Goal: Task Accomplishment & Management: Manage account settings

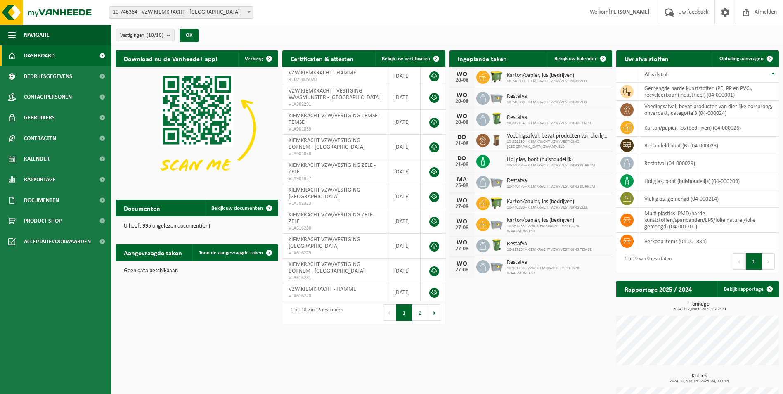
click at [248, 13] on b at bounding box center [248, 12] width 3 height 2
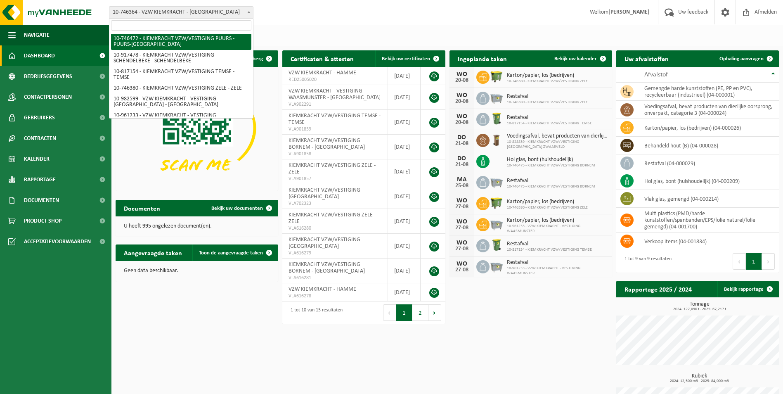
scroll to position [71, 0]
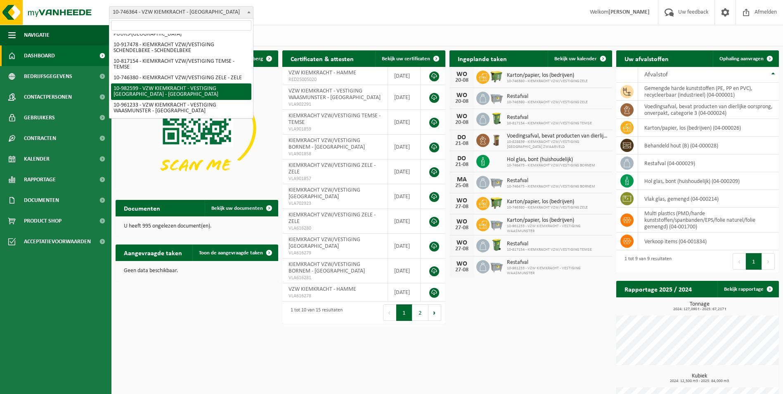
select select "162693"
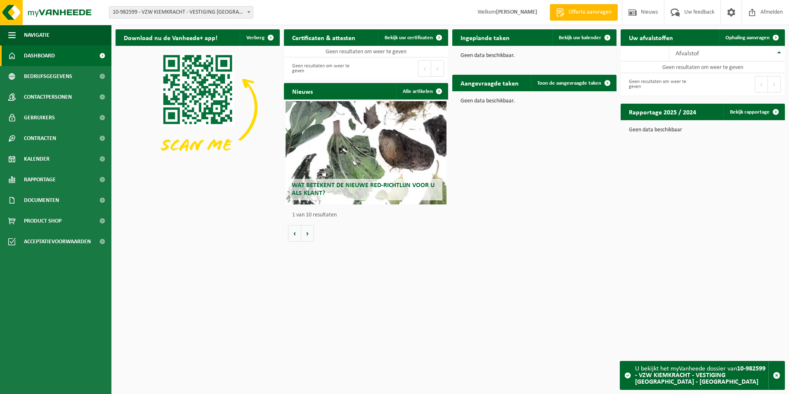
click at [192, 14] on span "10-982599 - VZW KIEMKRACHT - VESTIGING [GEOGRAPHIC_DATA] - [GEOGRAPHIC_DATA]" at bounding box center [181, 13] width 144 height 12
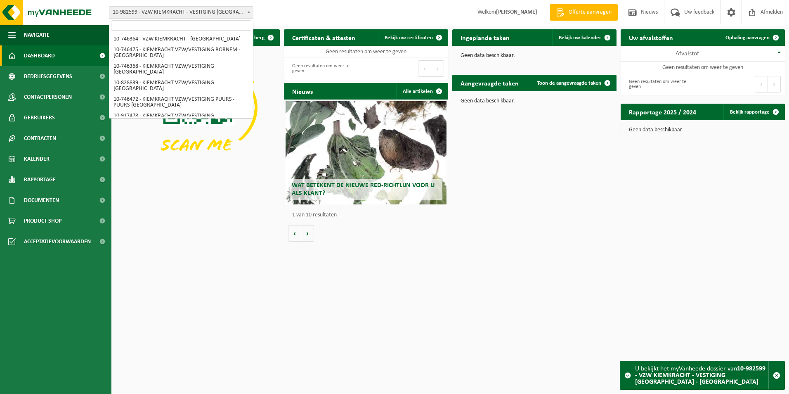
scroll to position [71, 0]
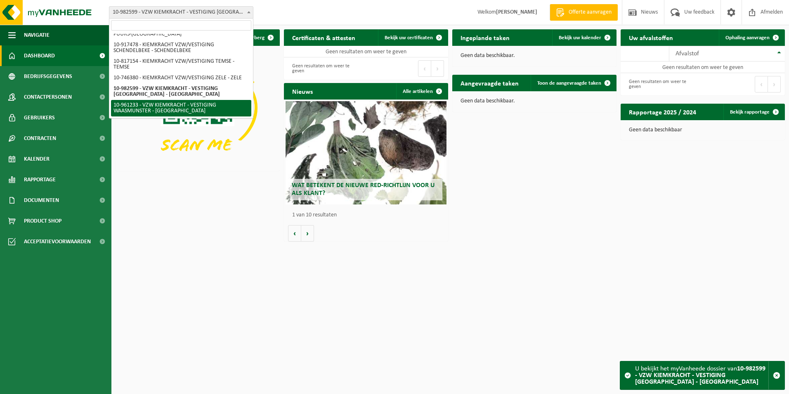
select select "149924"
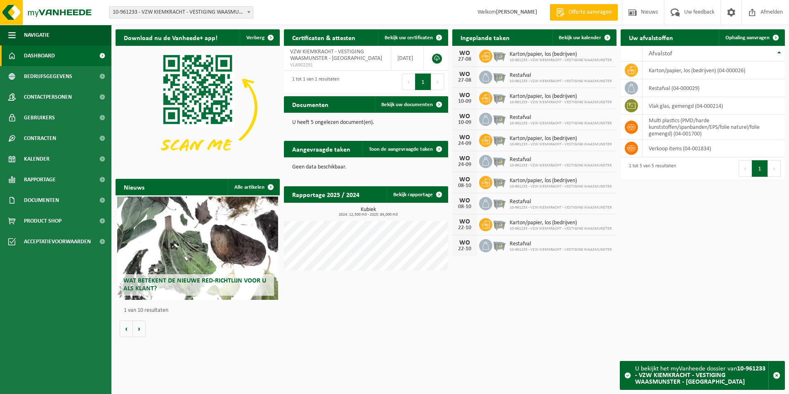
click at [491, 314] on div "Download nu de Vanheede+ app! Verberg Certificaten & attesten Bekijk uw certifi…" at bounding box center [451, 183] width 674 height 316
